Goal: Information Seeking & Learning: Learn about a topic

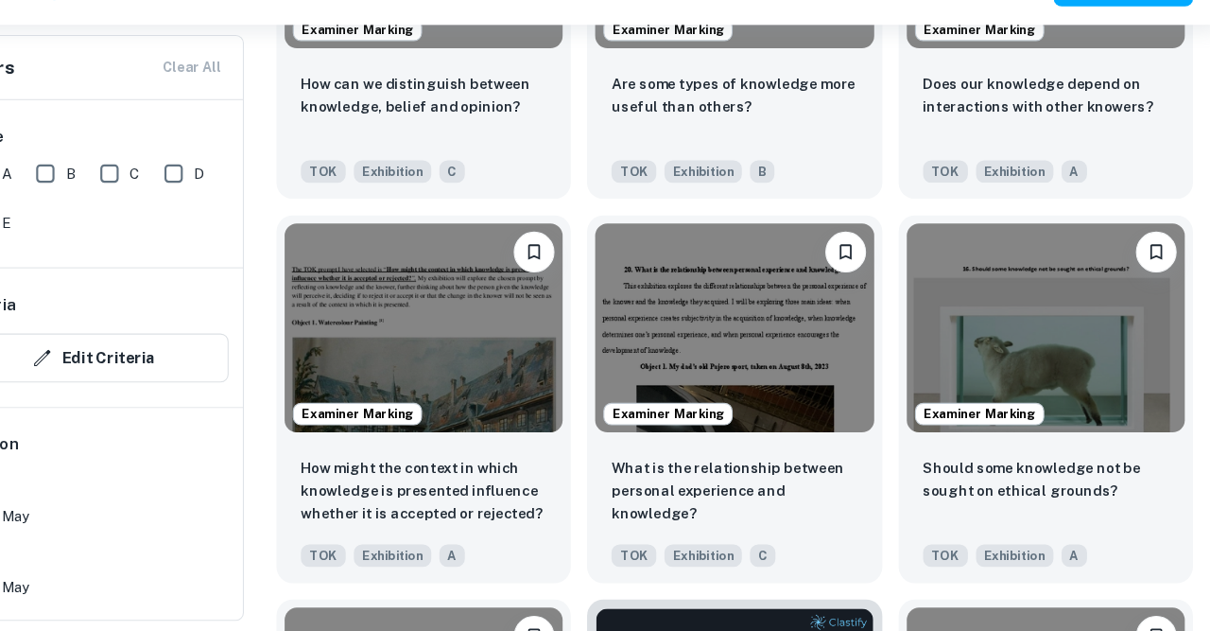
scroll to position [4201, 0]
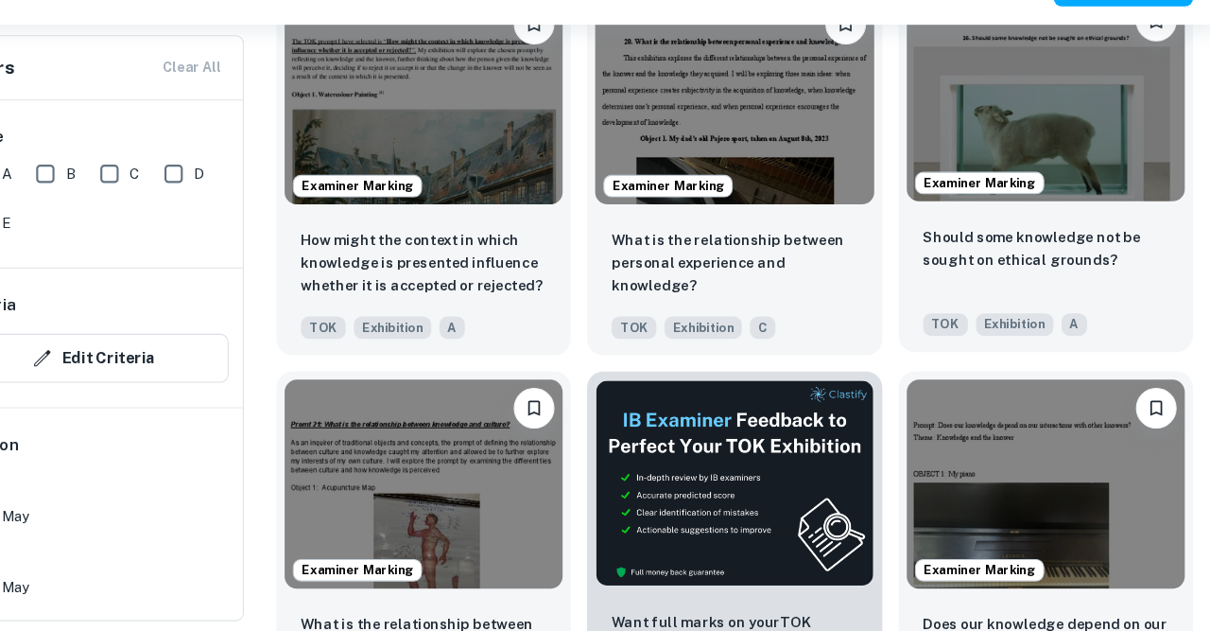
click at [1101, 189] on img at bounding box center [1051, 135] width 258 height 194
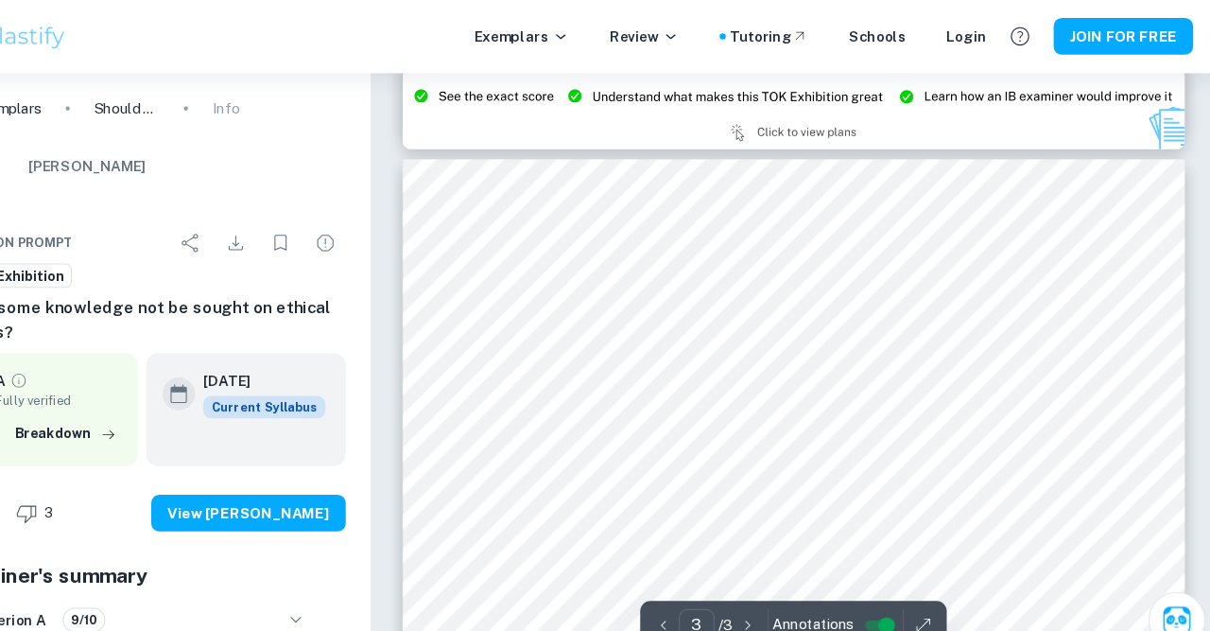
scroll to position [2240, 0]
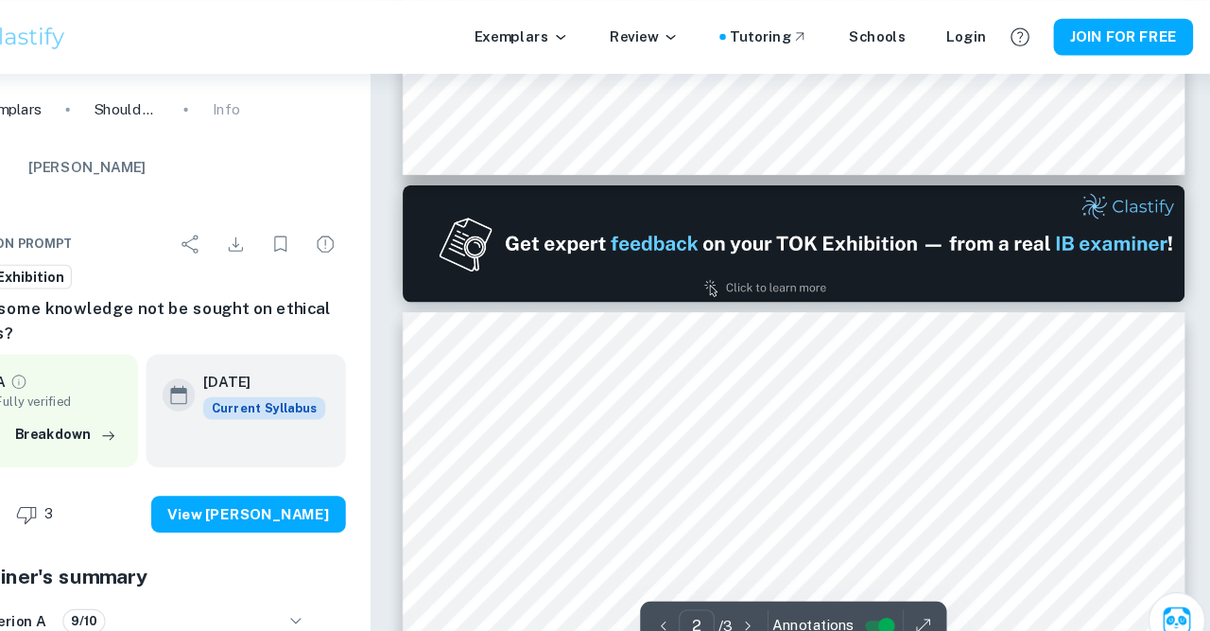
type input "1"
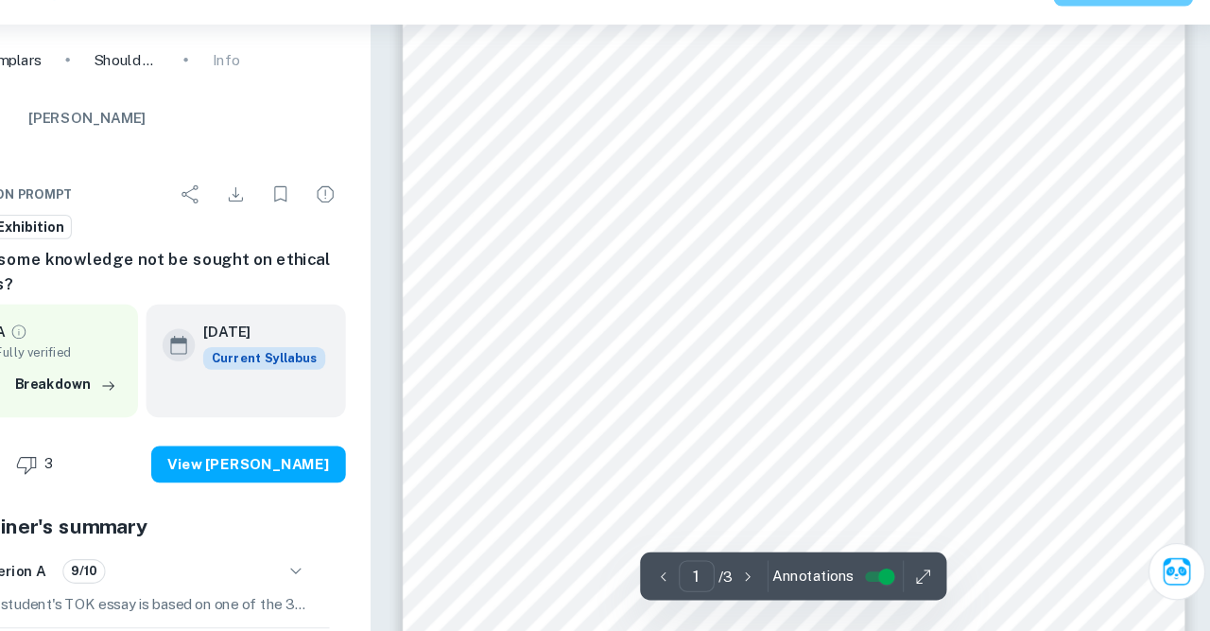
scroll to position [172, 0]
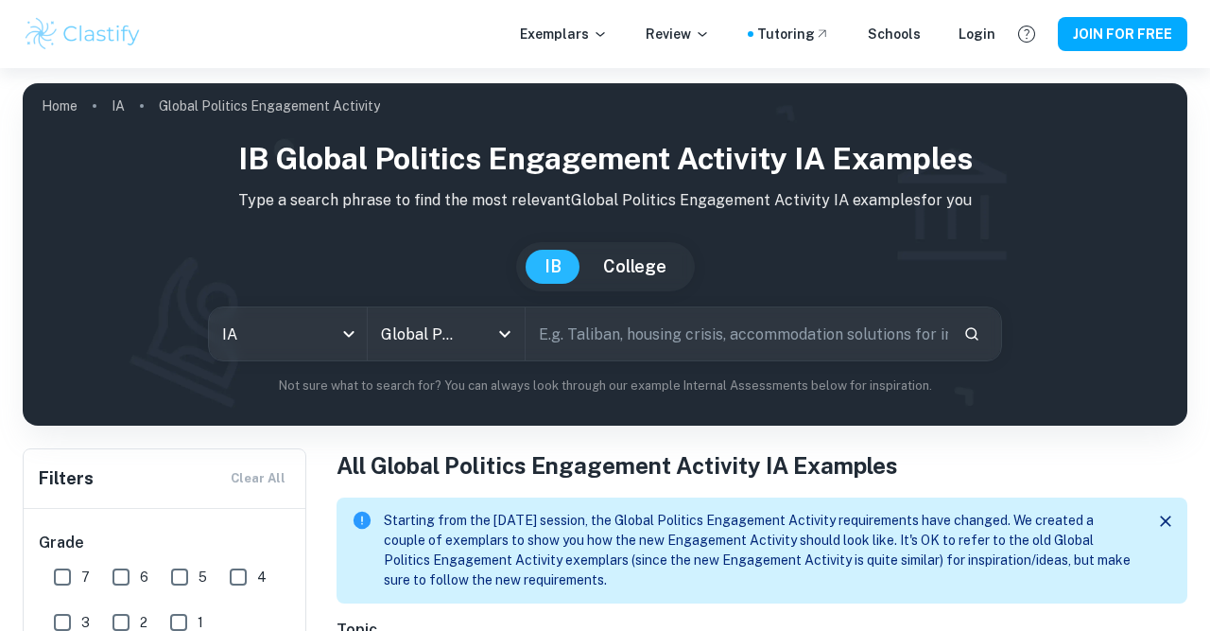
scroll to position [691, 0]
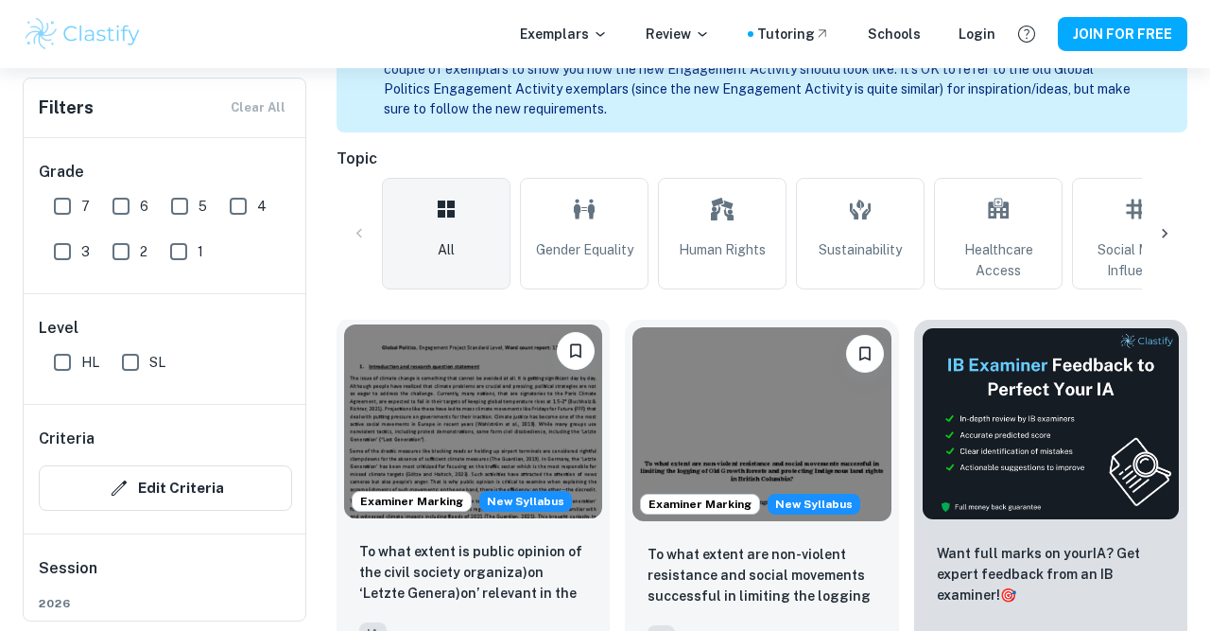
click at [472, 366] on img at bounding box center [473, 421] width 258 height 194
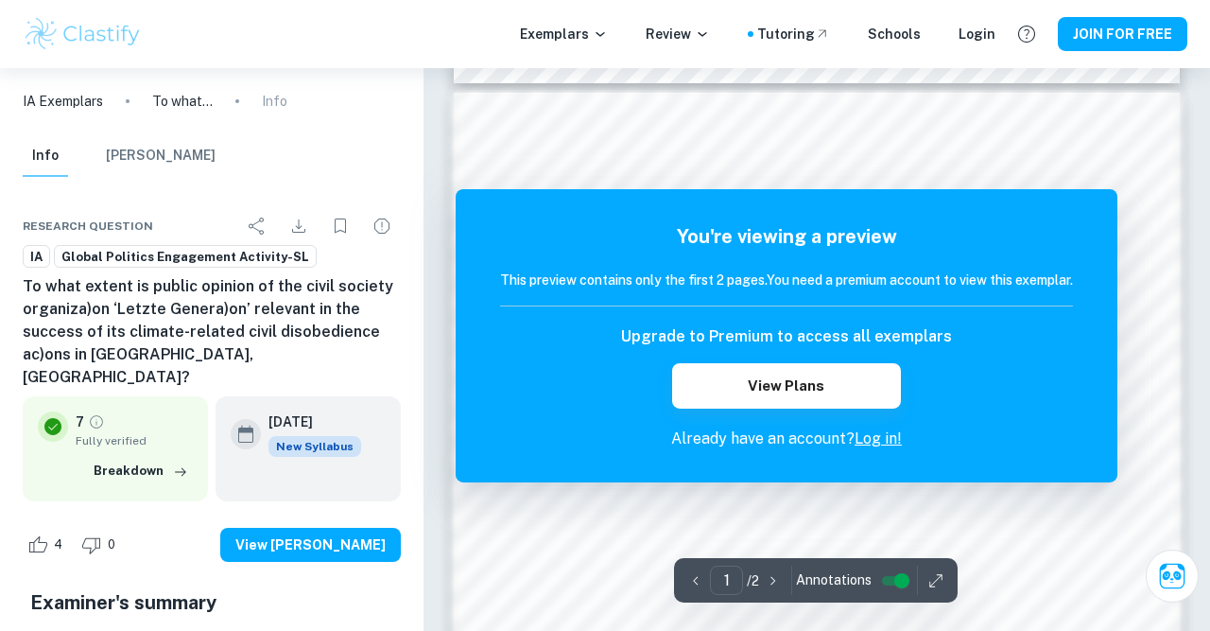
scroll to position [1030, 0]
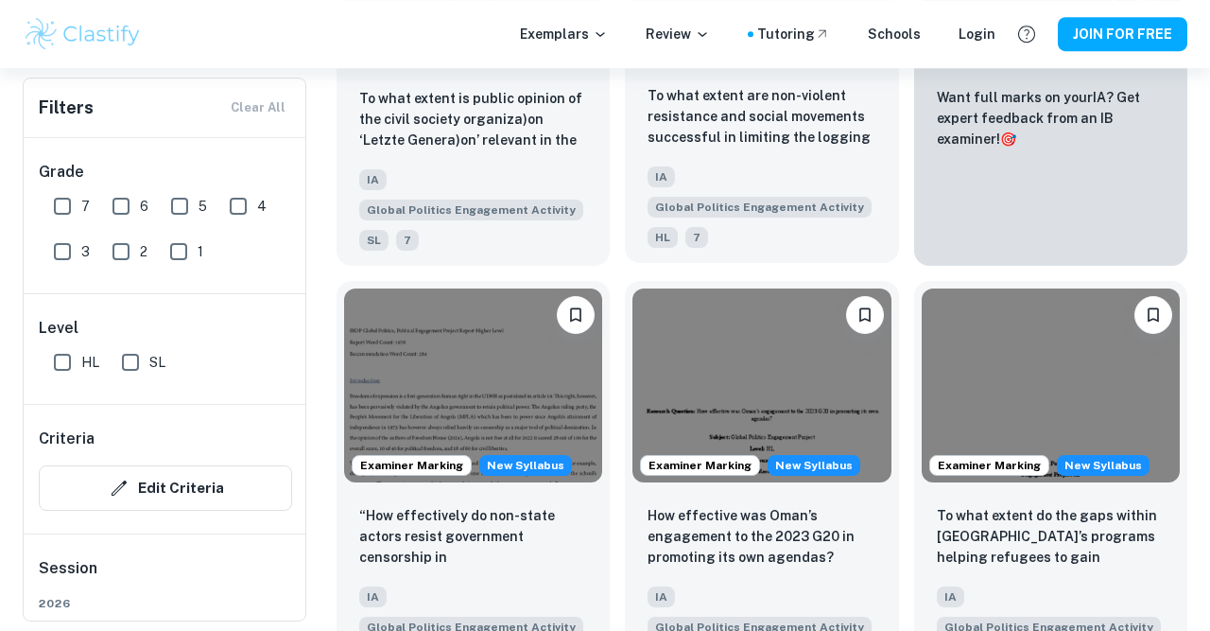
scroll to position [934, 0]
